Goal: Information Seeking & Learning: Check status

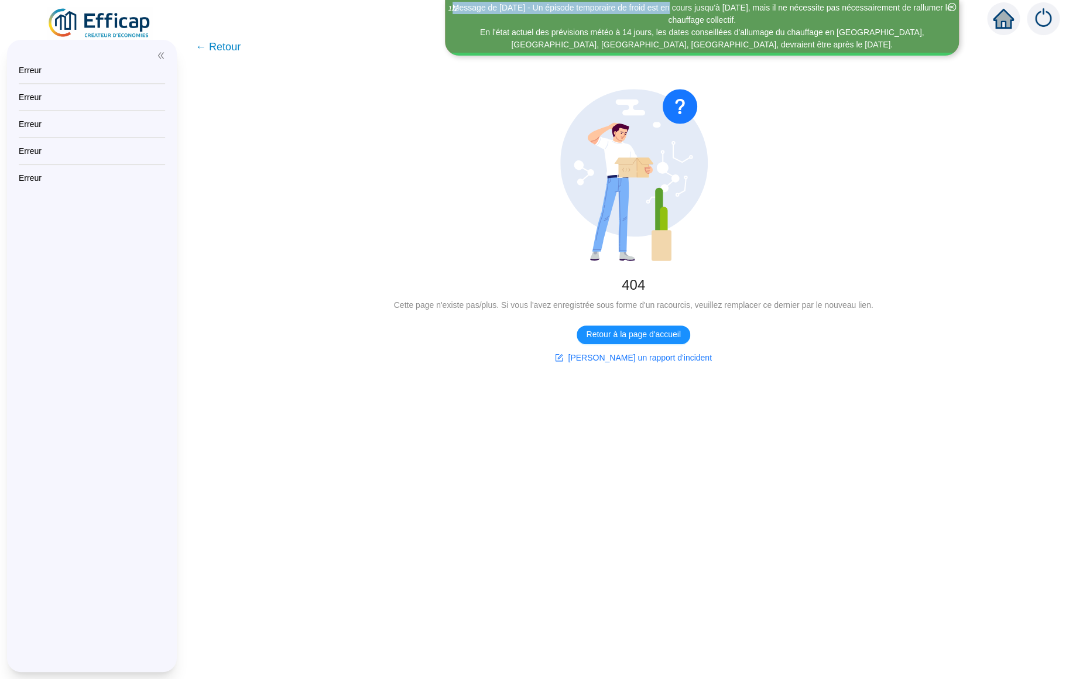
drag, startPoint x: 243, startPoint y: 7, endPoint x: 464, endPoint y: 12, distance: 220.7
click at [464, 12] on div "Message de Mardi [DATE] - Un épisode temporaire de froid est en cours jusqu'à s…" at bounding box center [702, 14] width 510 height 25
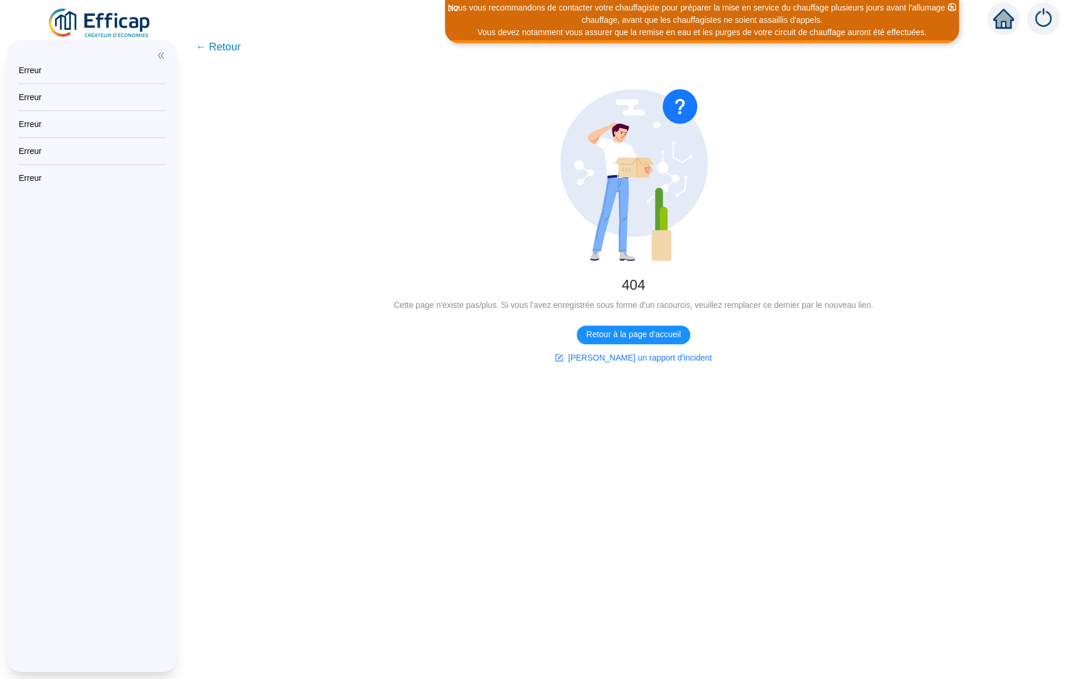
click at [477, 10] on div "Nous vous recommandons de contacter votre chauffagiste pour préparer la mise en…" at bounding box center [702, 14] width 510 height 25
click at [477, 11] on div "Nous vous recommandons de contacter votre chauffagiste pour préparer la mise en…" at bounding box center [702, 14] width 510 height 25
click at [477, 12] on div "Nous vous recommandons de contacter votre chauffagiste pour préparer la mise en…" at bounding box center [702, 14] width 510 height 25
click at [448, 10] on icon "2 / 2" at bounding box center [453, 8] width 11 height 9
click at [951, 6] on icon "close-circle" at bounding box center [952, 7] width 8 height 8
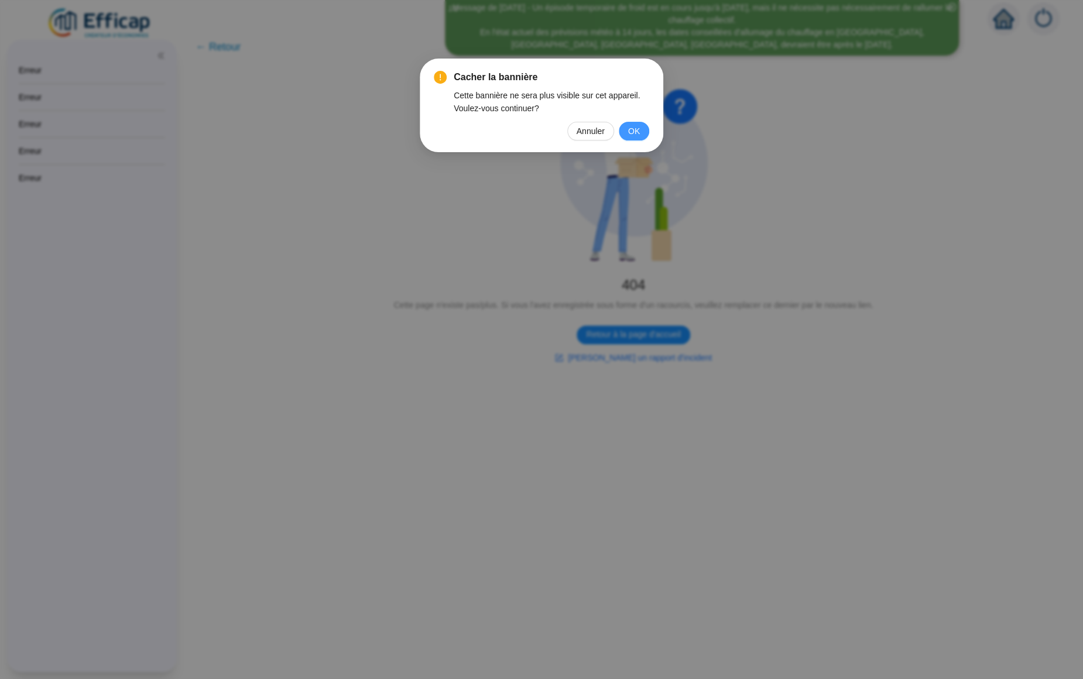
click at [637, 129] on span "OK" at bounding box center [634, 131] width 12 height 13
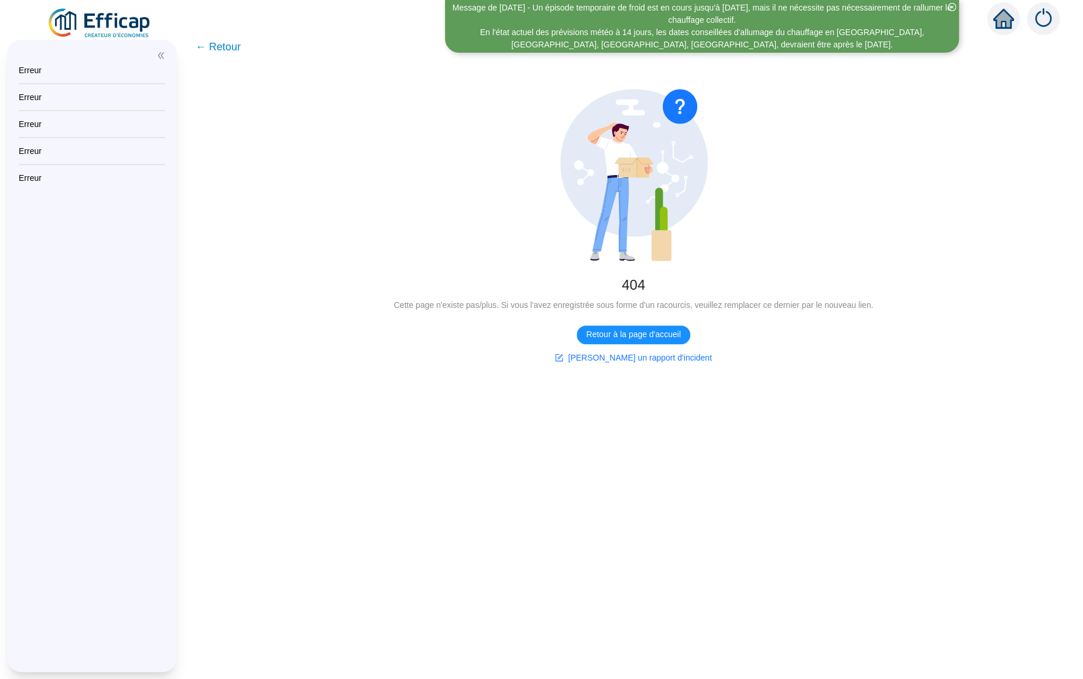
drag, startPoint x: 270, startPoint y: 16, endPoint x: 919, endPoint y: 11, distance: 649.1
click at [915, 13] on div "Message de Mardi 23/09/2025 - Un épisode temporaire de froid est en cours jusqu…" at bounding box center [702, 26] width 514 height 53
click at [108, 28] on img at bounding box center [100, 23] width 106 height 33
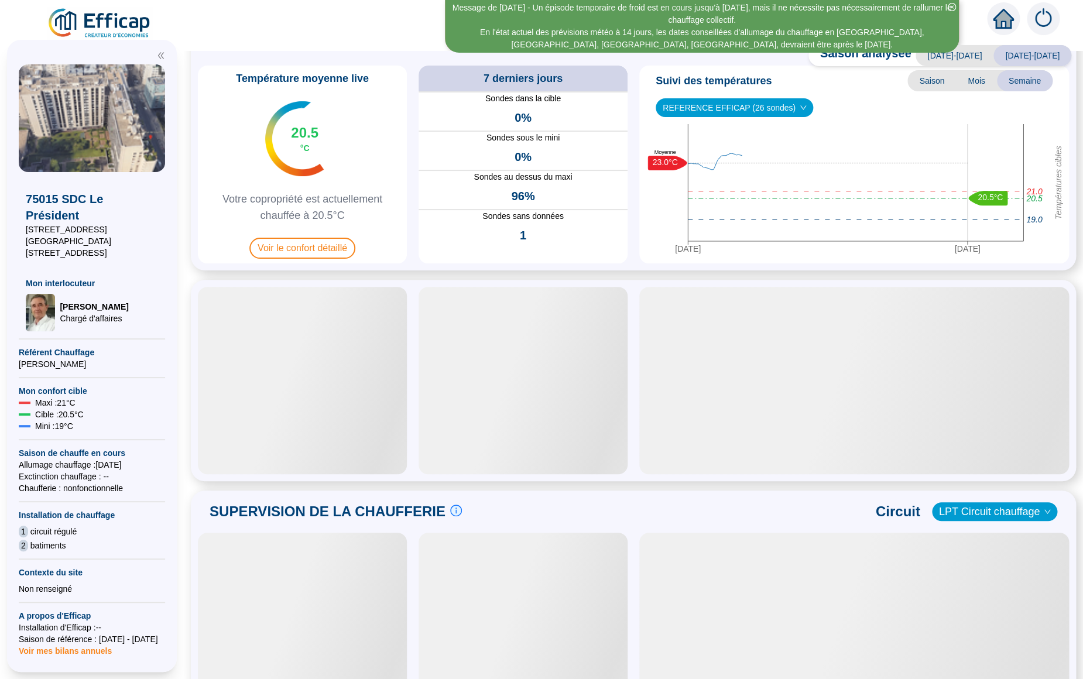
scroll to position [74, 0]
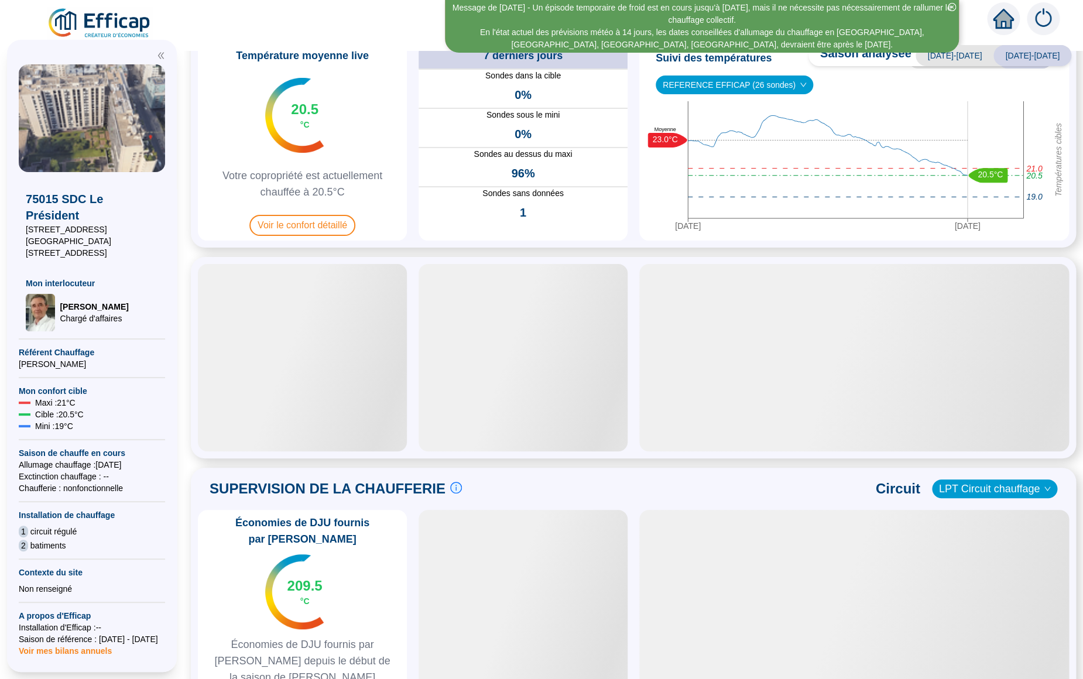
click at [303, 490] on span "SUPERVISION DE LA CHAUFFERIE" at bounding box center [328, 488] width 236 height 19
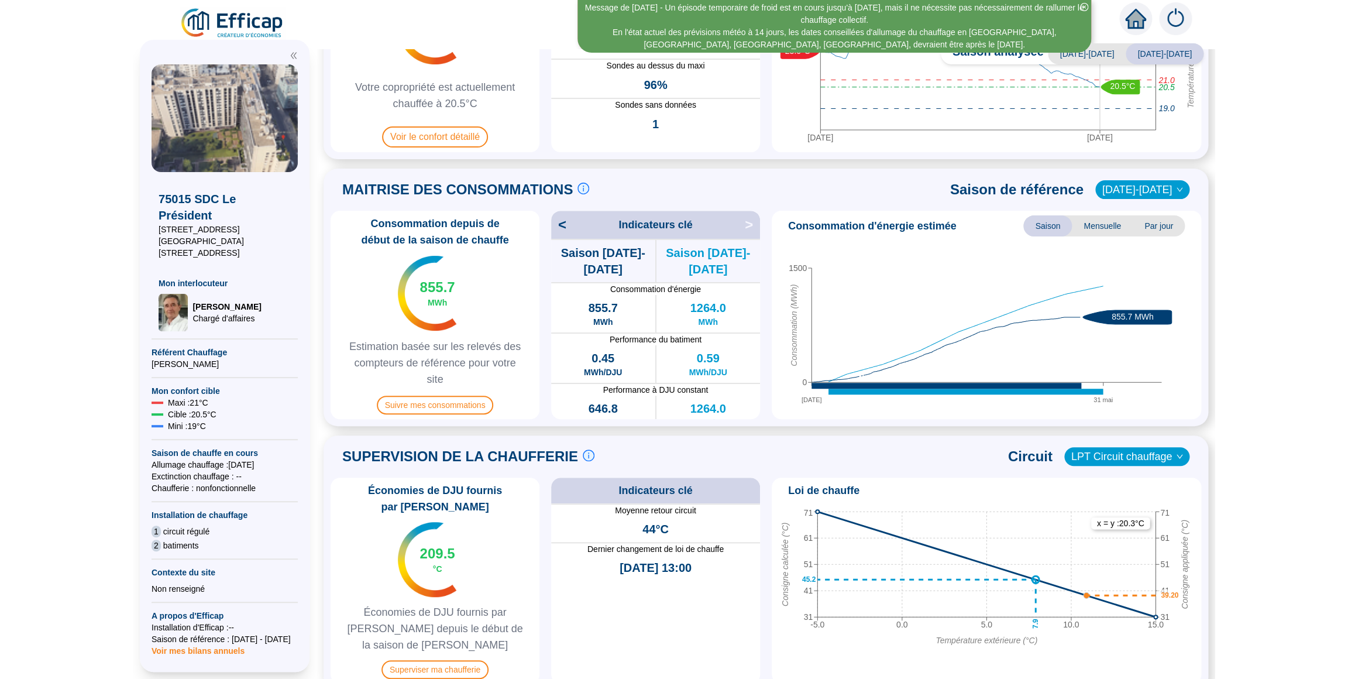
scroll to position [147, 0]
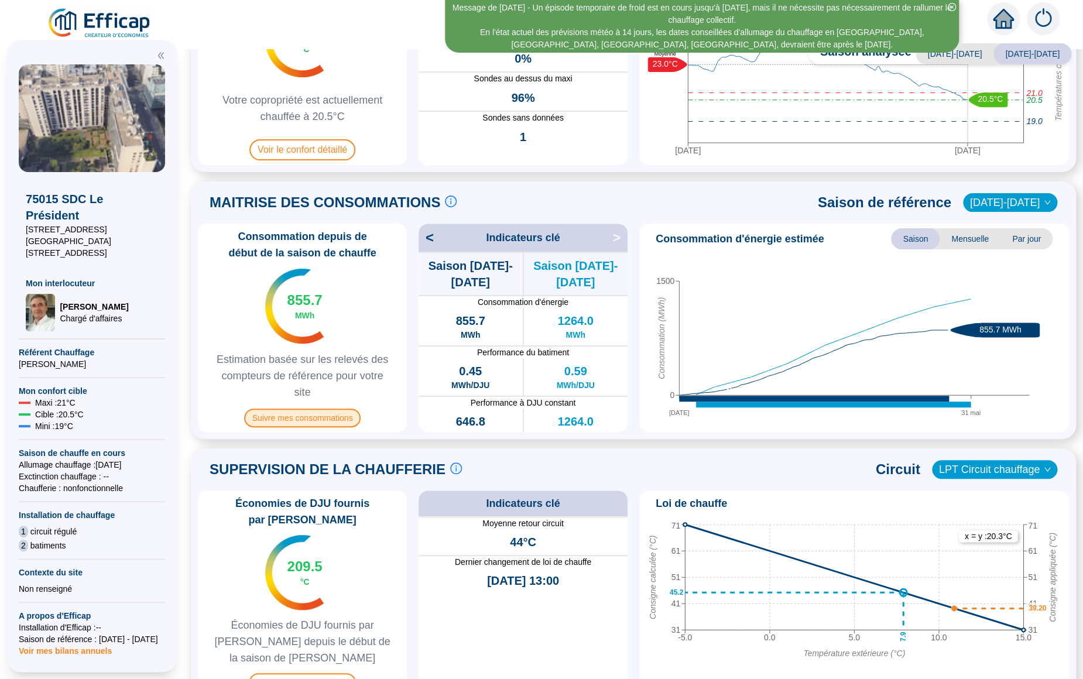
click at [308, 420] on span "Suivre mes consommations" at bounding box center [302, 418] width 117 height 19
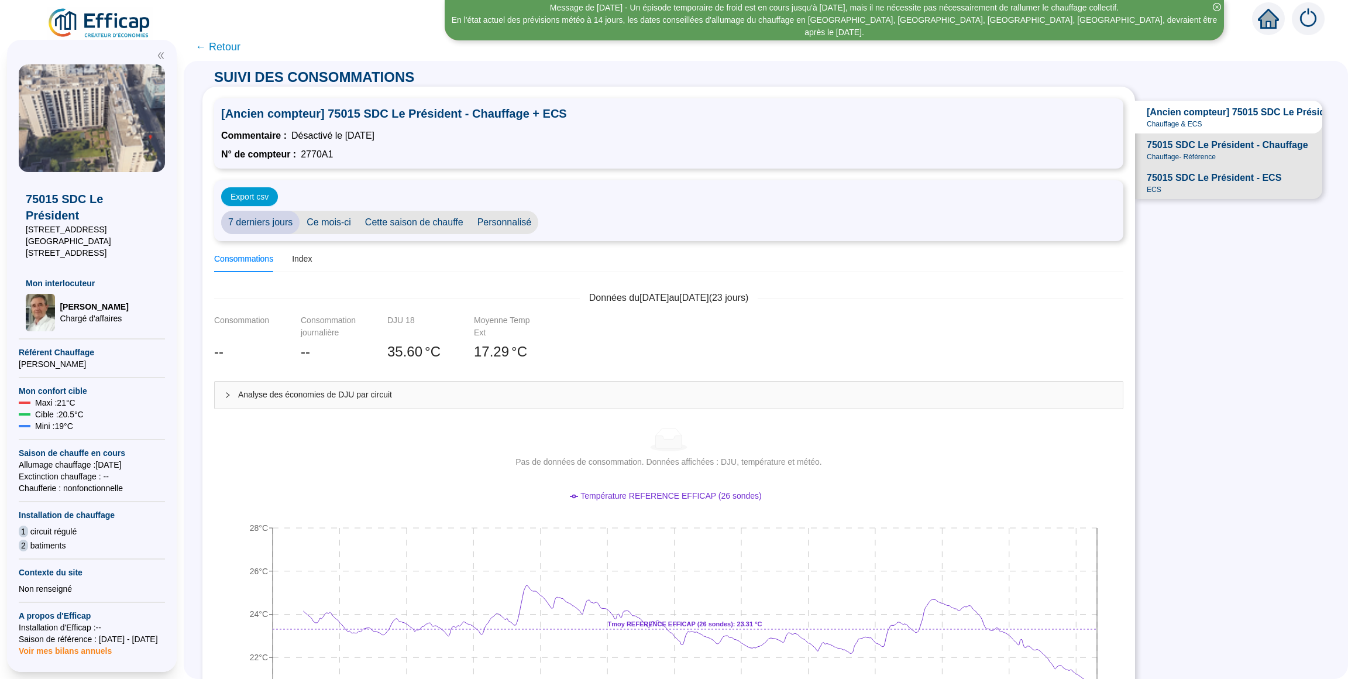
click at [340, 222] on span "Ce mois-ci" at bounding box center [329, 222] width 59 height 23
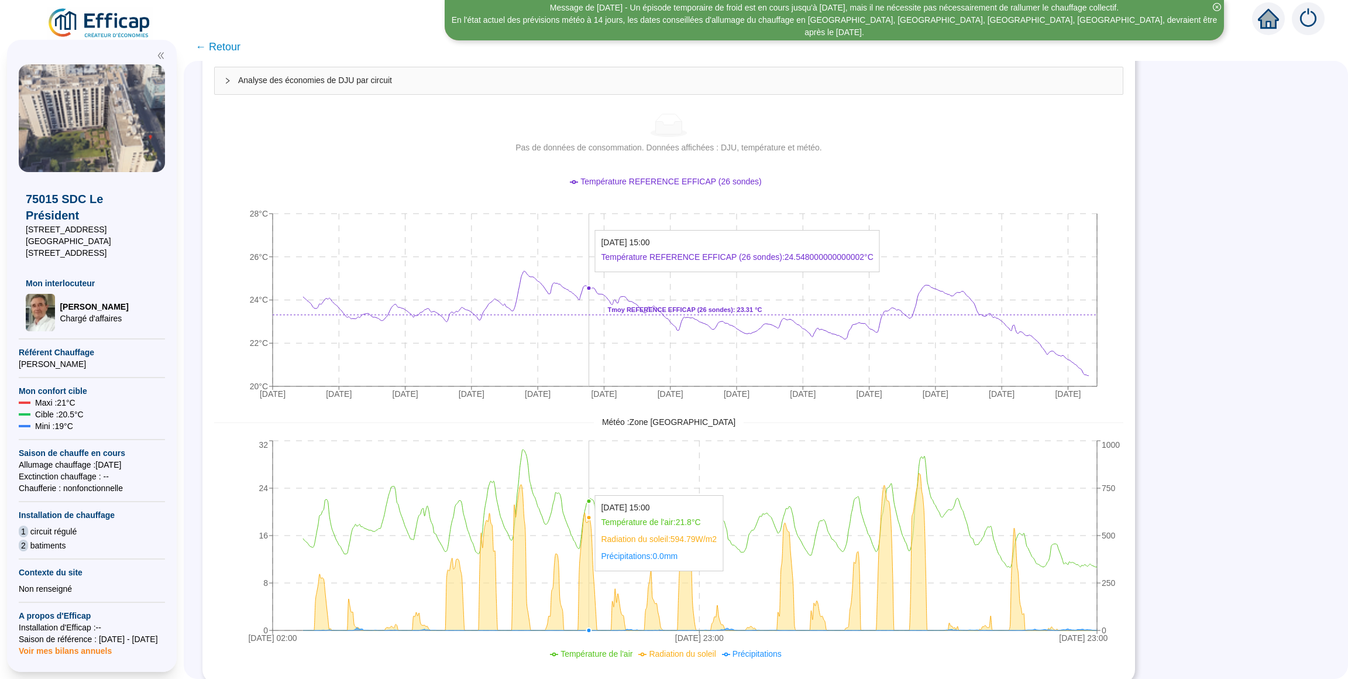
scroll to position [318, 0]
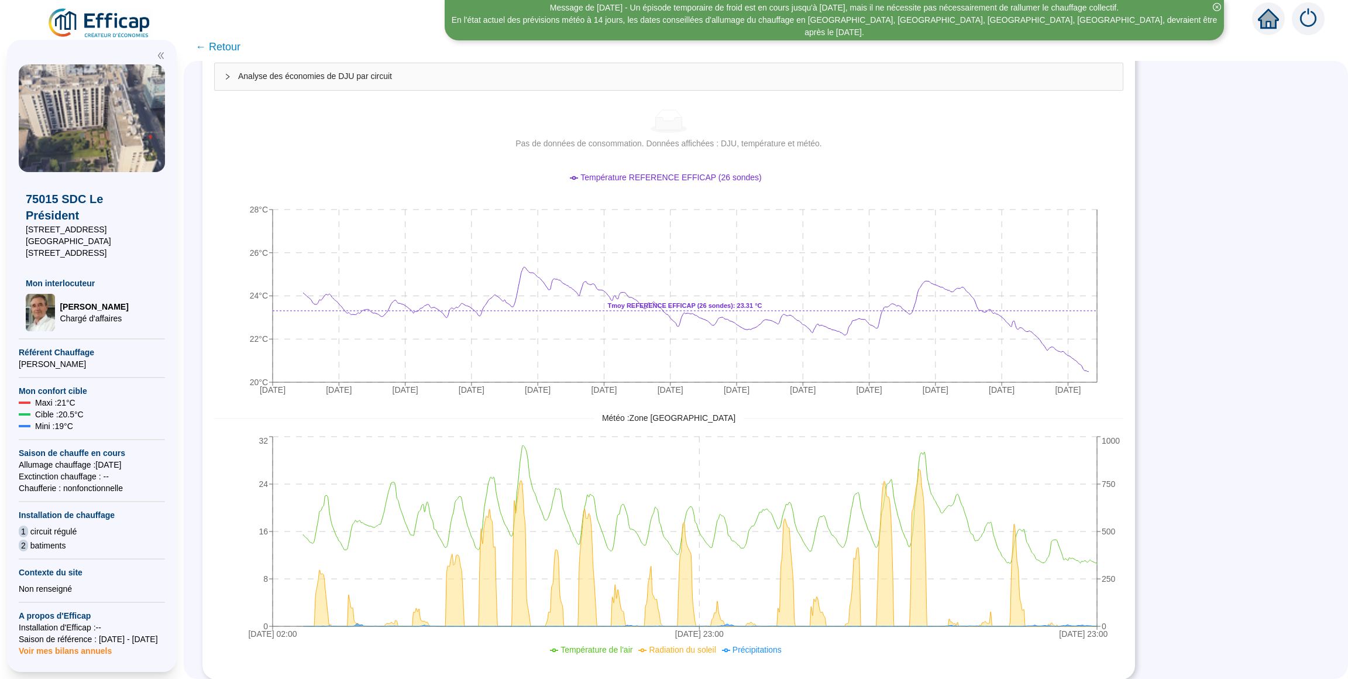
click at [222, 47] on span "← Retour" at bounding box center [217, 47] width 45 height 16
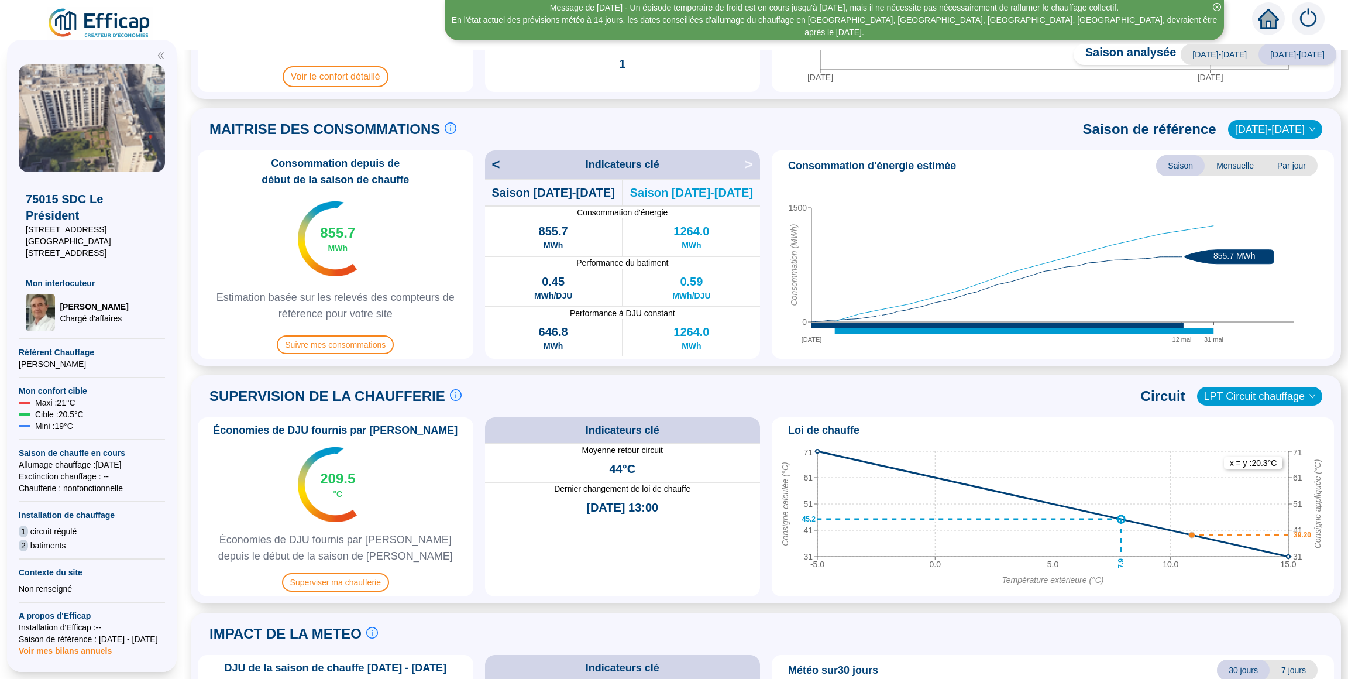
scroll to position [369, 0]
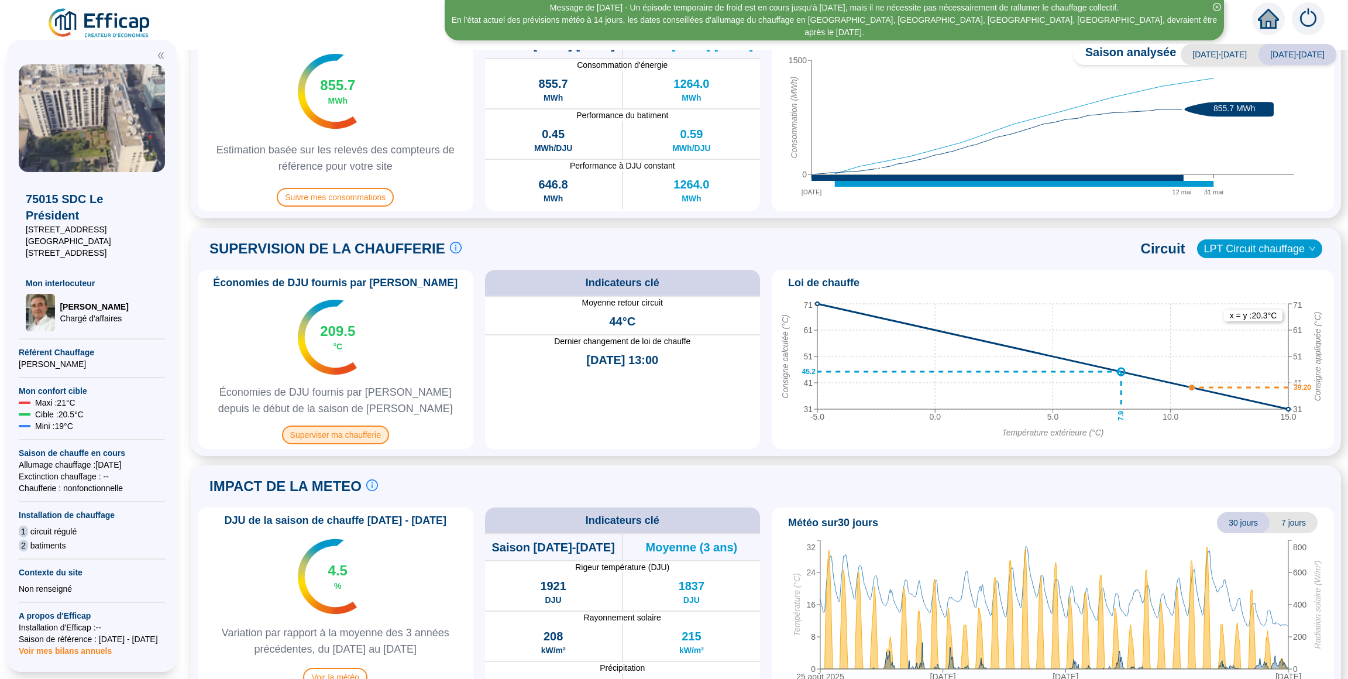
click at [355, 438] on span "Superviser ma chaufferie" at bounding box center [335, 434] width 107 height 19
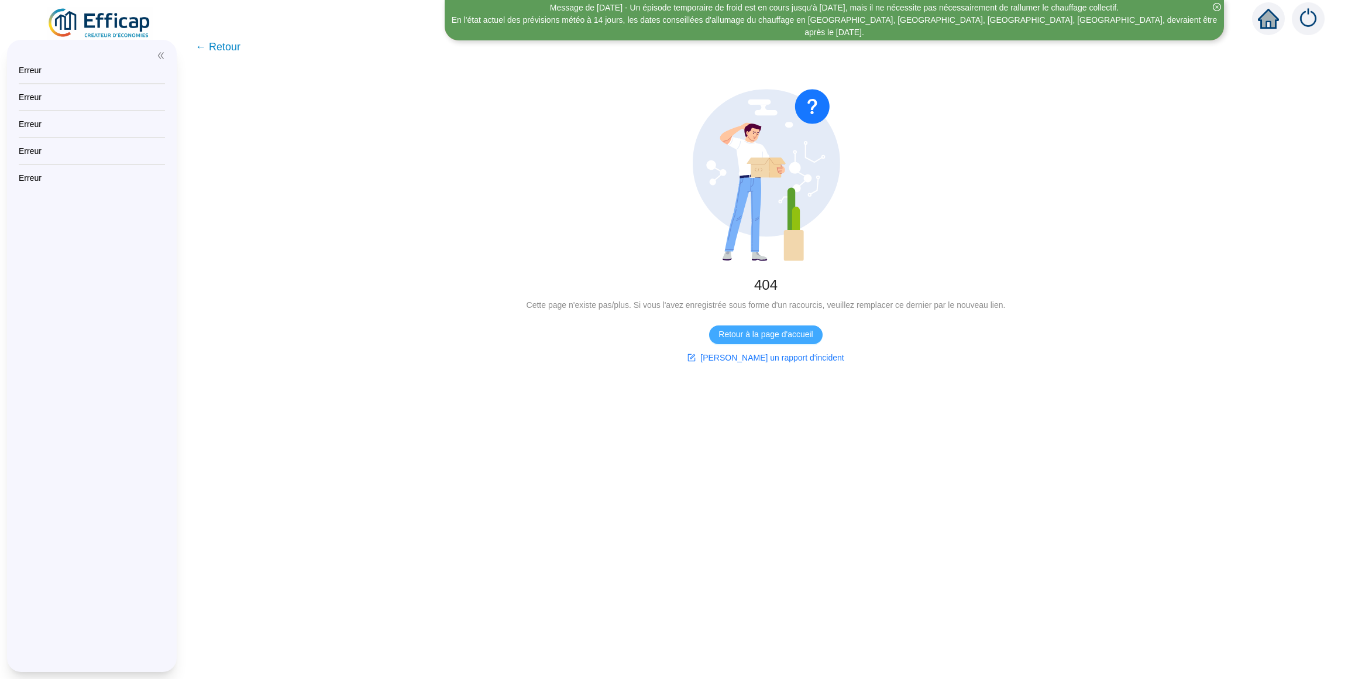
click at [749, 337] on span "Retour à la page d'accueil" at bounding box center [766, 334] width 94 height 12
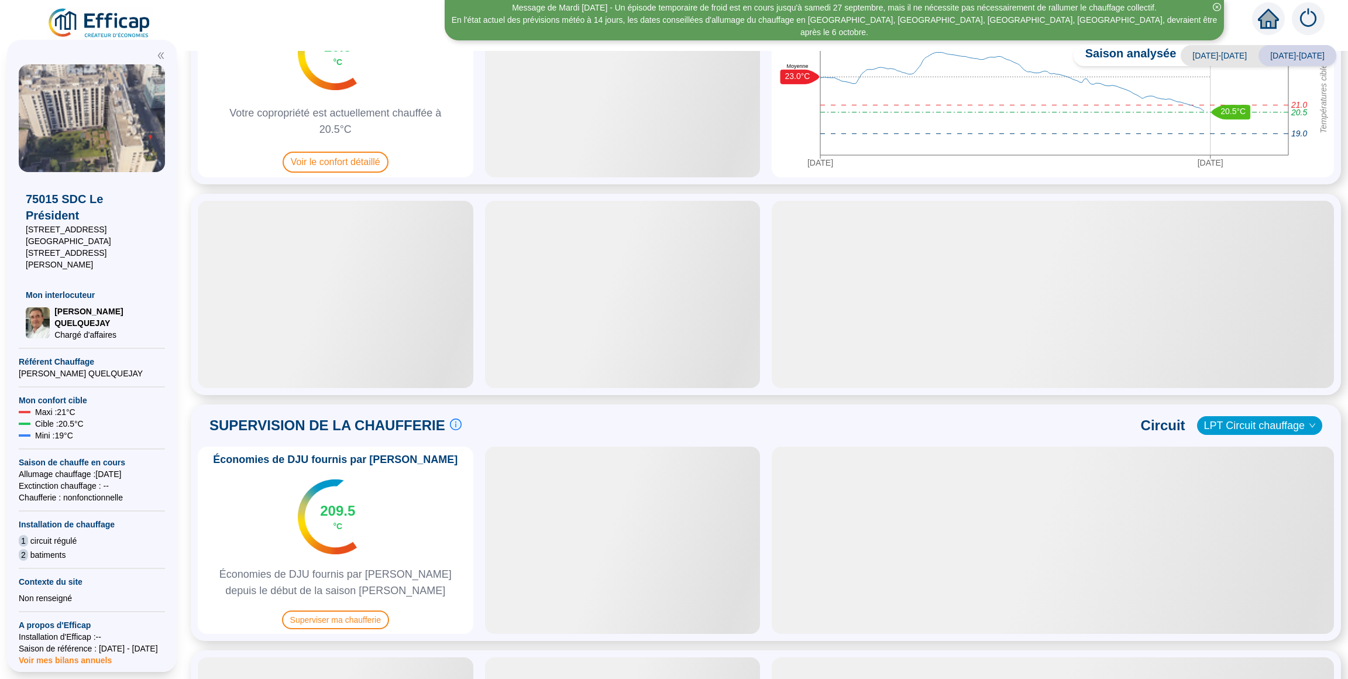
scroll to position [95, 0]
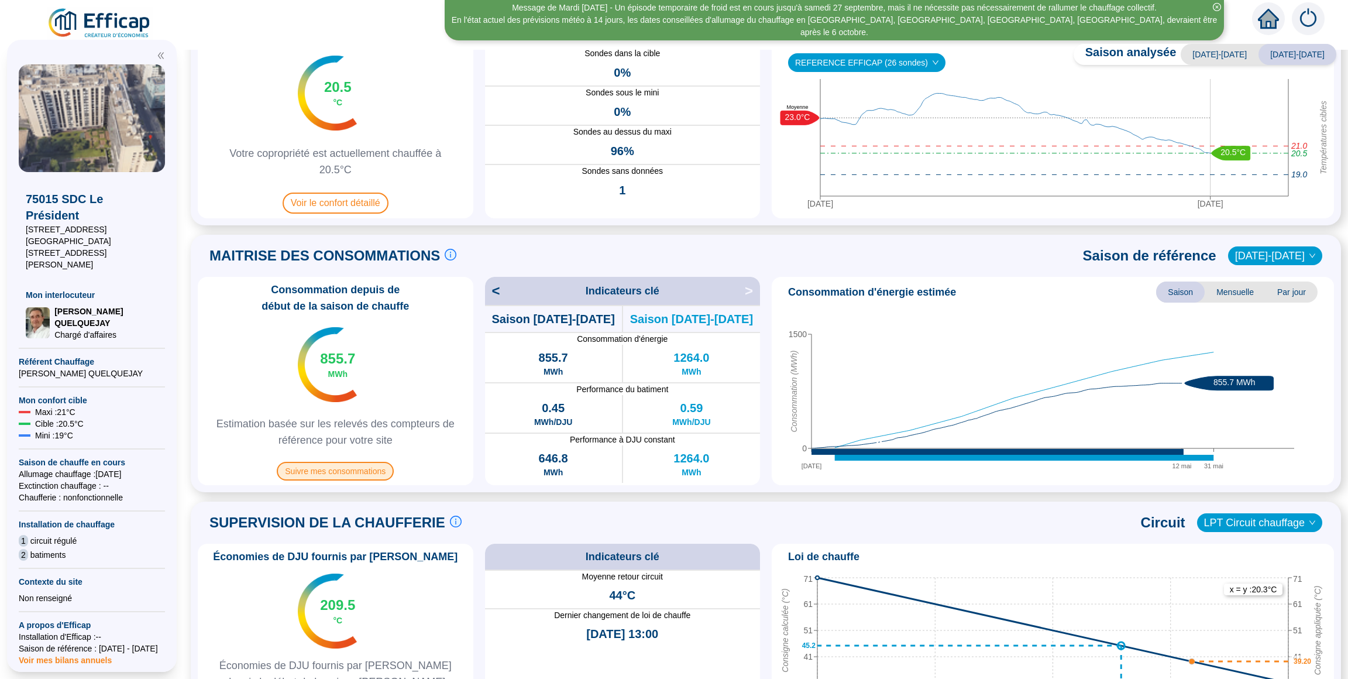
click at [345, 472] on span "Suivre mes consommations" at bounding box center [335, 471] width 117 height 19
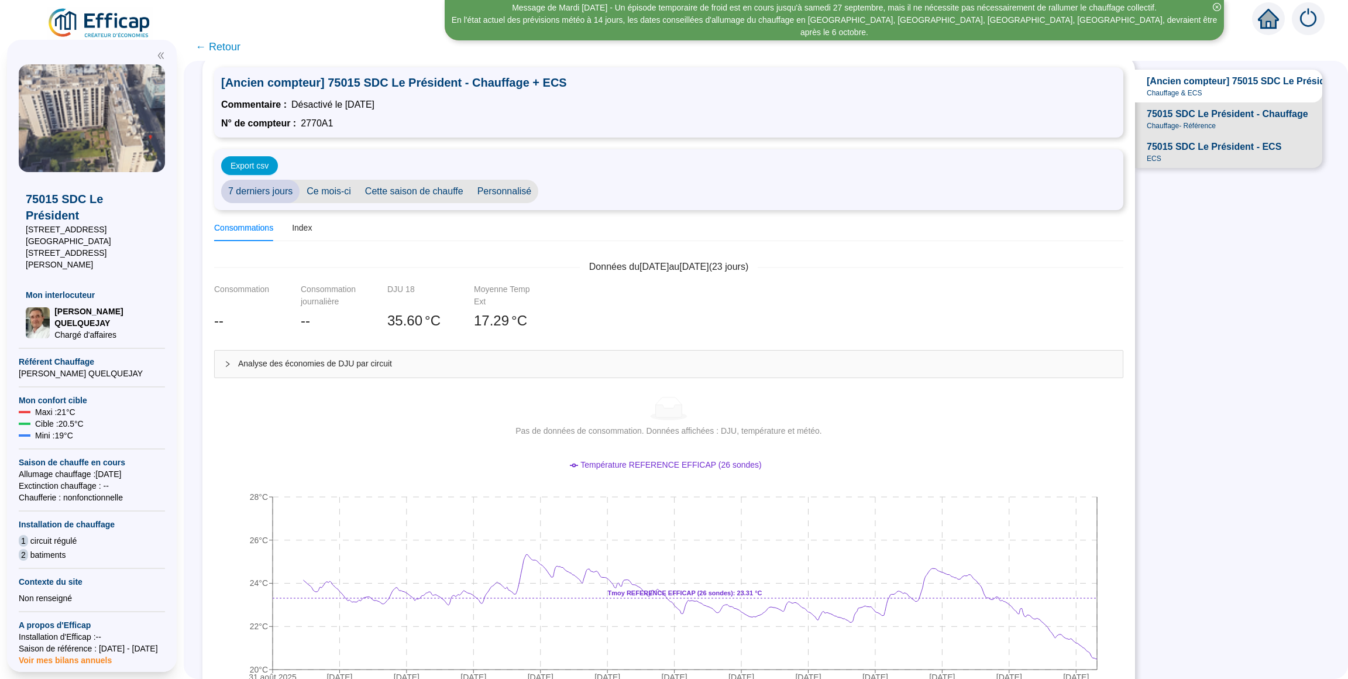
scroll to position [23, 0]
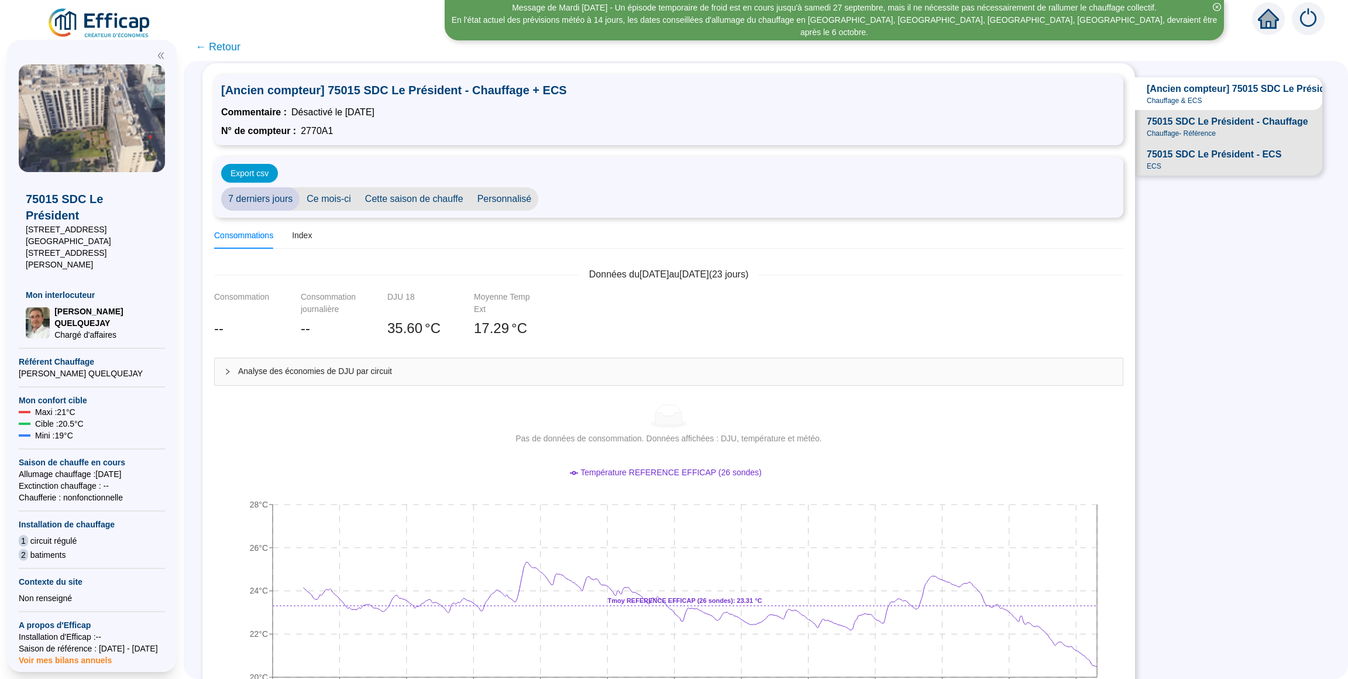
click at [324, 198] on span "Ce mois-ci" at bounding box center [329, 198] width 59 height 23
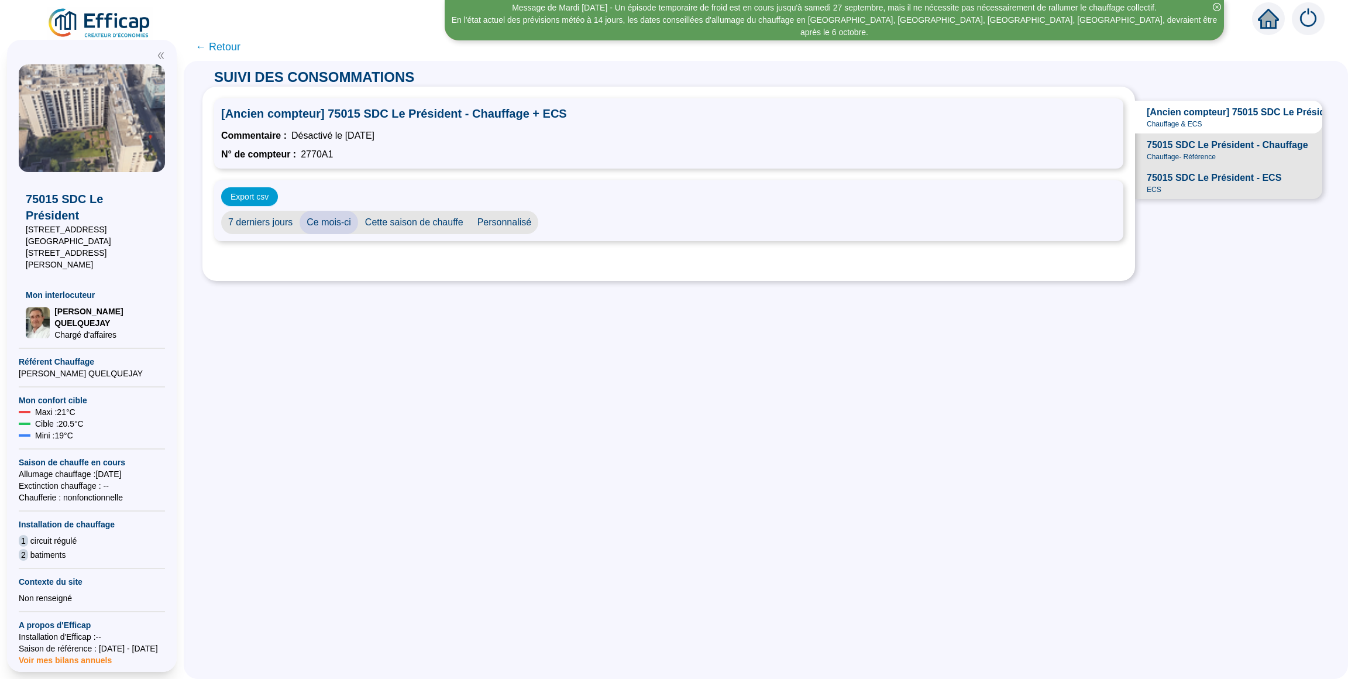
scroll to position [0, 0]
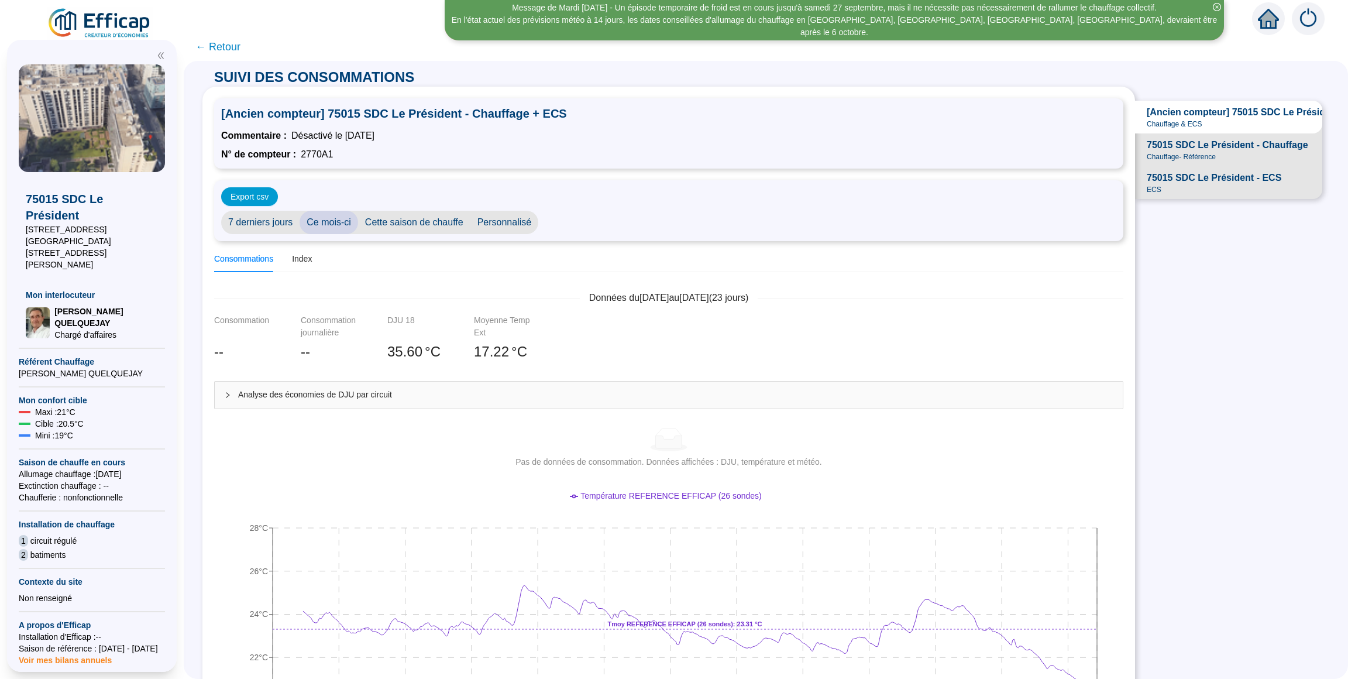
click at [219, 50] on span "← Retour" at bounding box center [217, 47] width 45 height 16
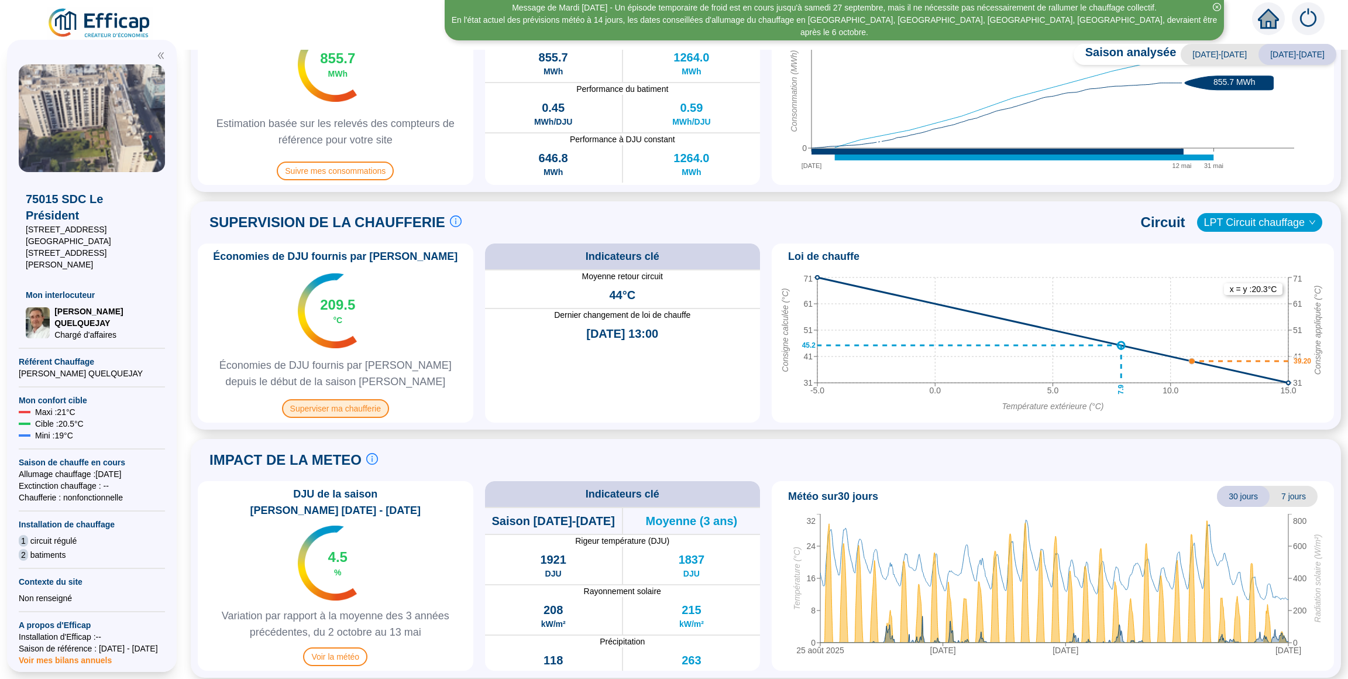
scroll to position [321, 0]
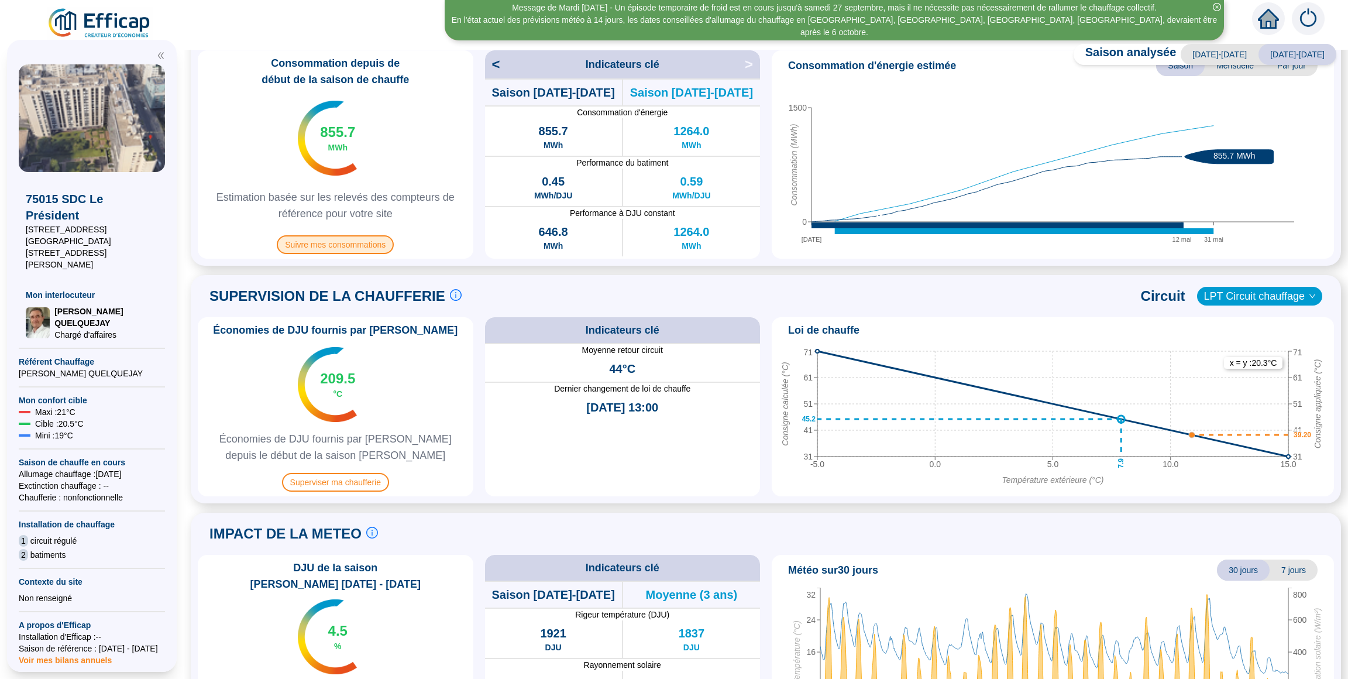
click at [334, 245] on span "Suivre mes consommations" at bounding box center [335, 244] width 117 height 19
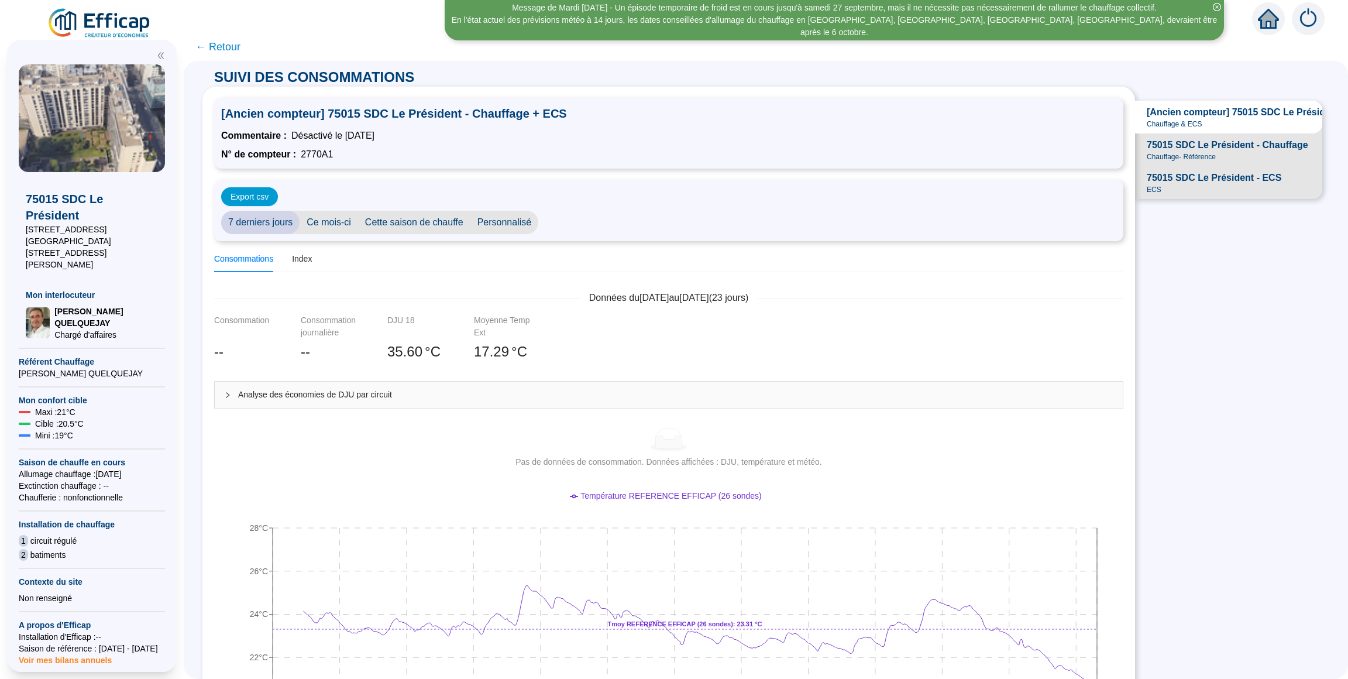
click at [1237, 143] on span "75015 SDC Le Président - Chauffage" at bounding box center [1228, 145] width 162 height 14
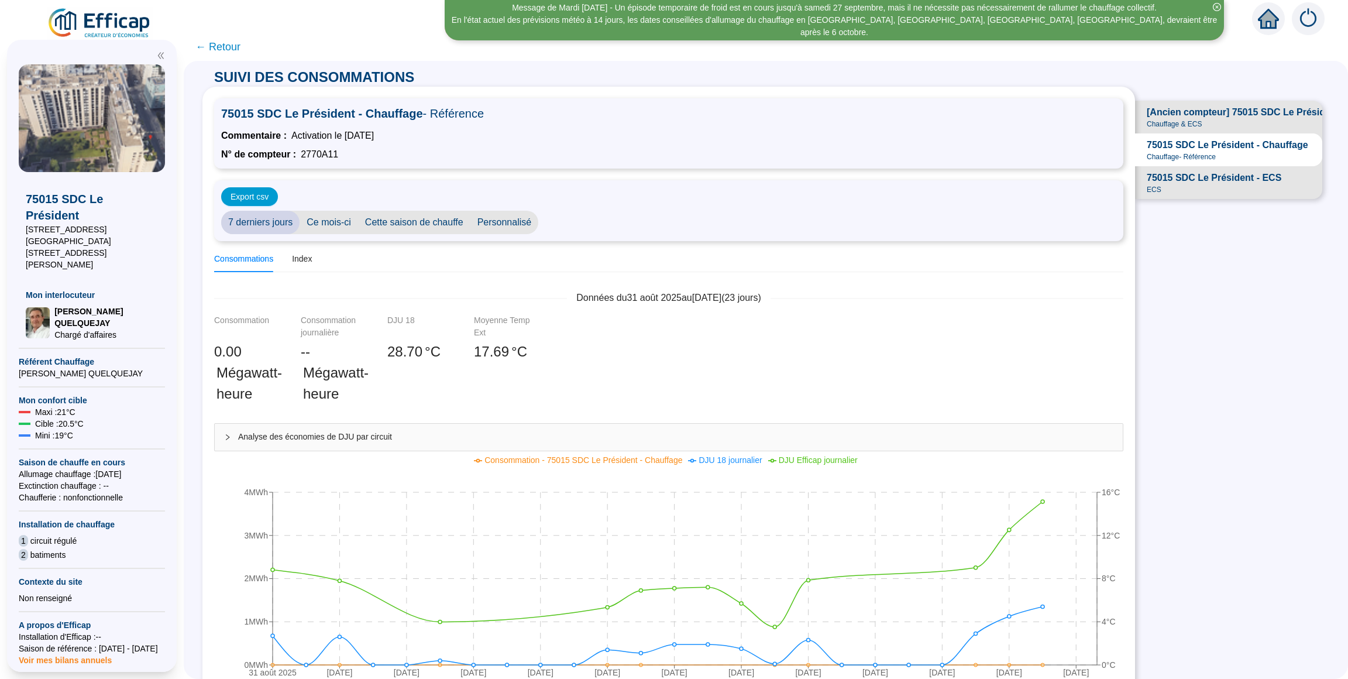
click at [1213, 146] on span "75015 SDC Le Président - Chauffage" at bounding box center [1228, 145] width 162 height 14
click at [1217, 177] on span "75015 SDC Le Président - ECS" at bounding box center [1214, 178] width 135 height 14
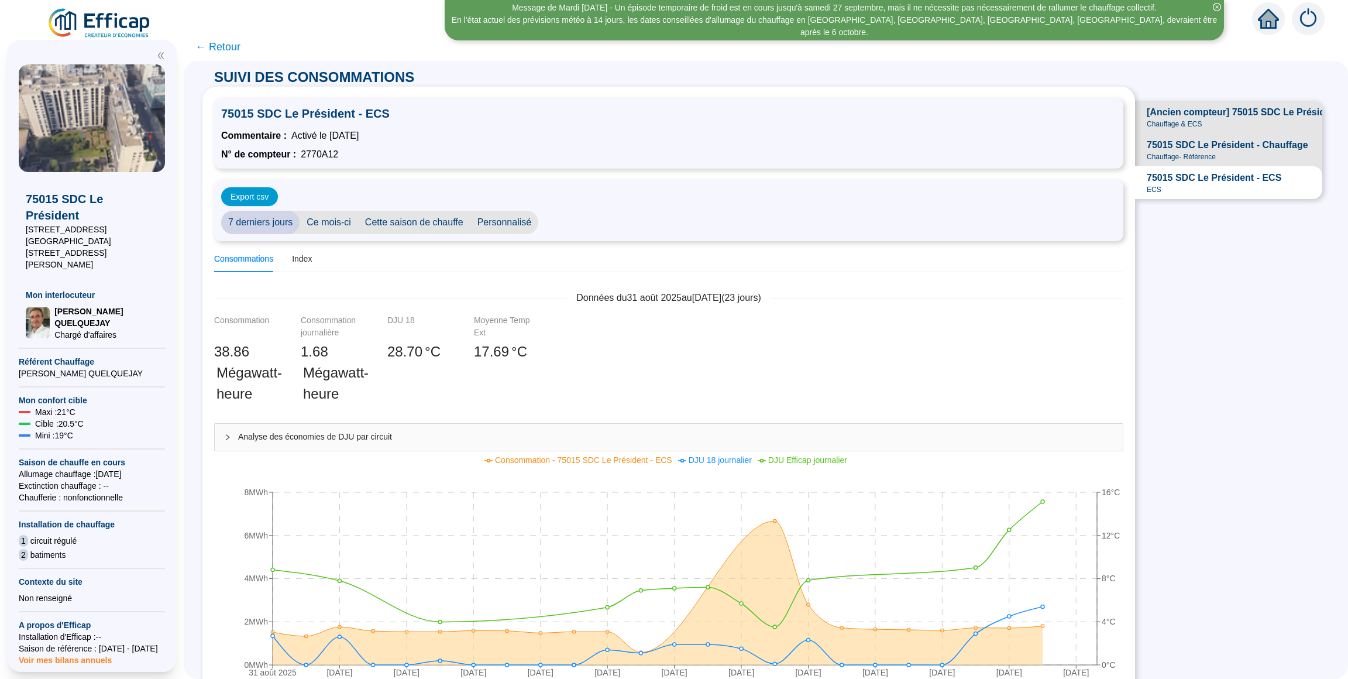
click at [1205, 144] on span "75015 SDC Le Président - Chauffage" at bounding box center [1228, 145] width 162 height 14
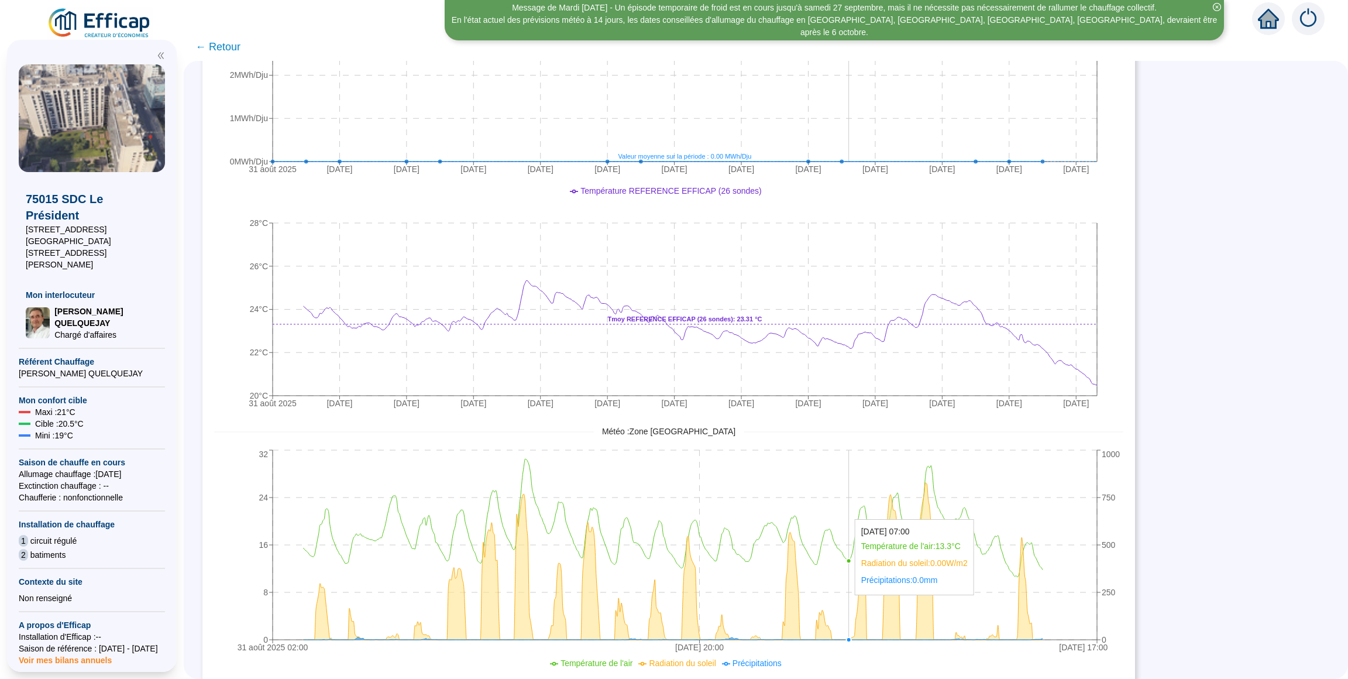
scroll to position [751, 0]
